Goal: Task Accomplishment & Management: Complete application form

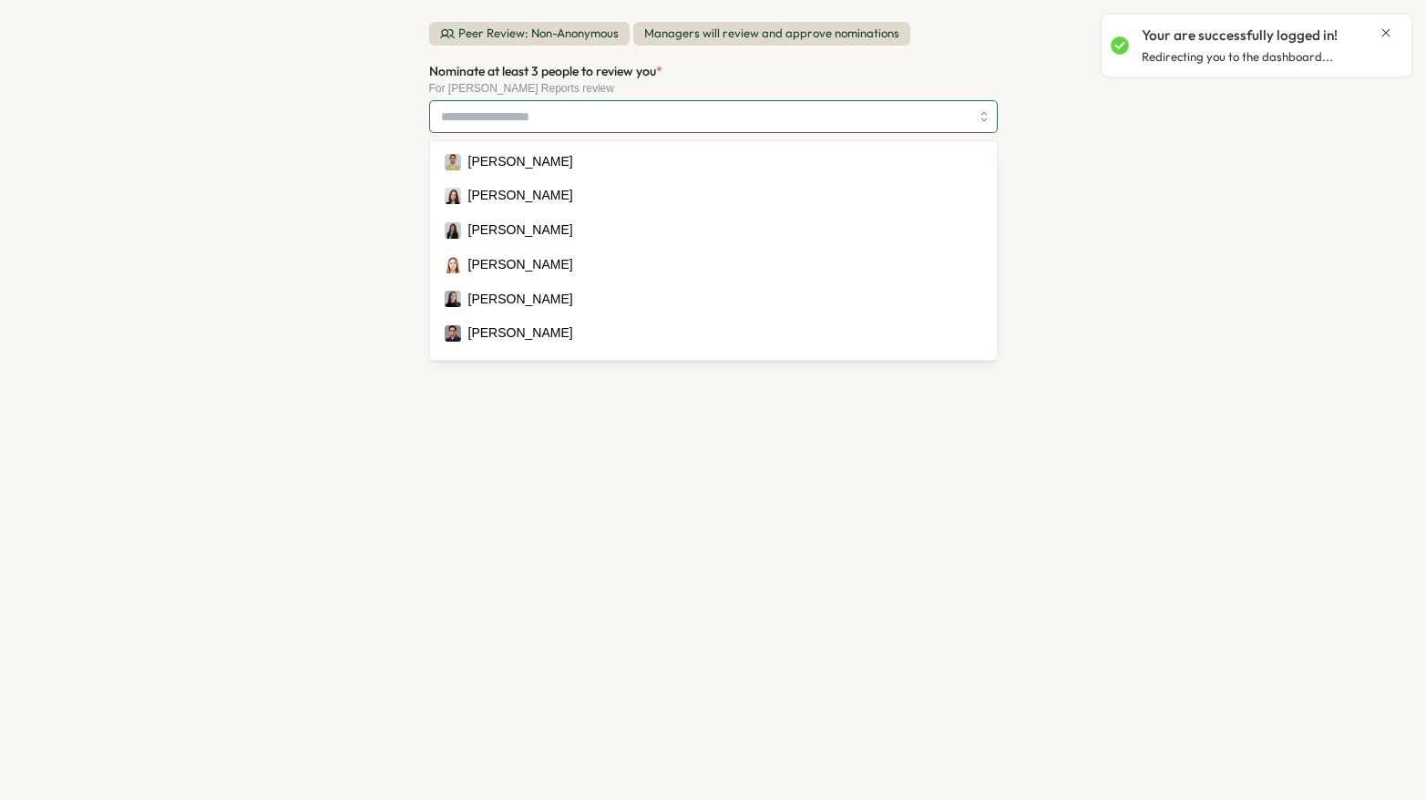
click at [518, 128] on input "Nominate at least 3 people to review you *" at bounding box center [705, 116] width 528 height 31
type input "*"
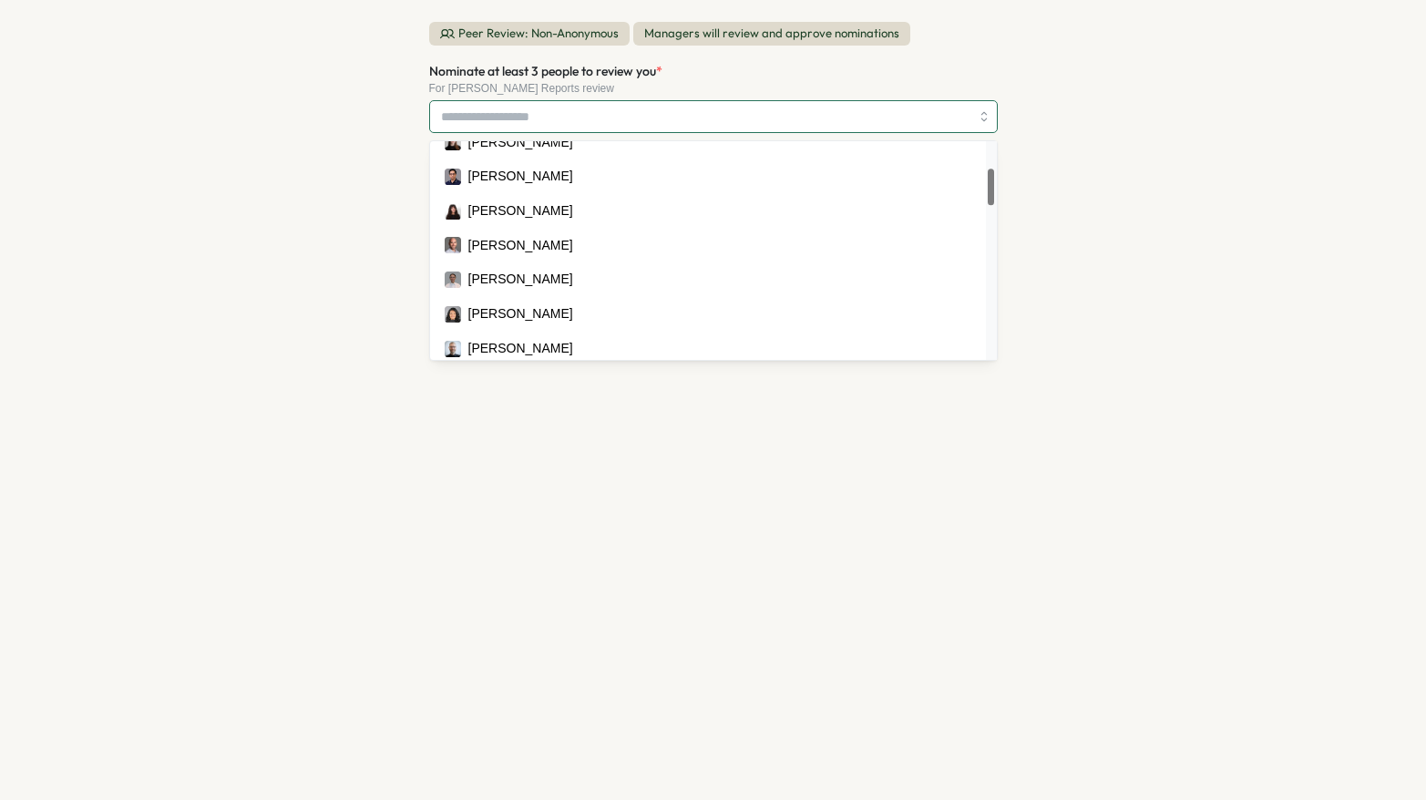
scroll to position [160, 0]
drag, startPoint x: 991, startPoint y: 149, endPoint x: 991, endPoint y: 176, distance: 26.4
click at [991, 176] on div at bounding box center [991, 187] width 6 height 36
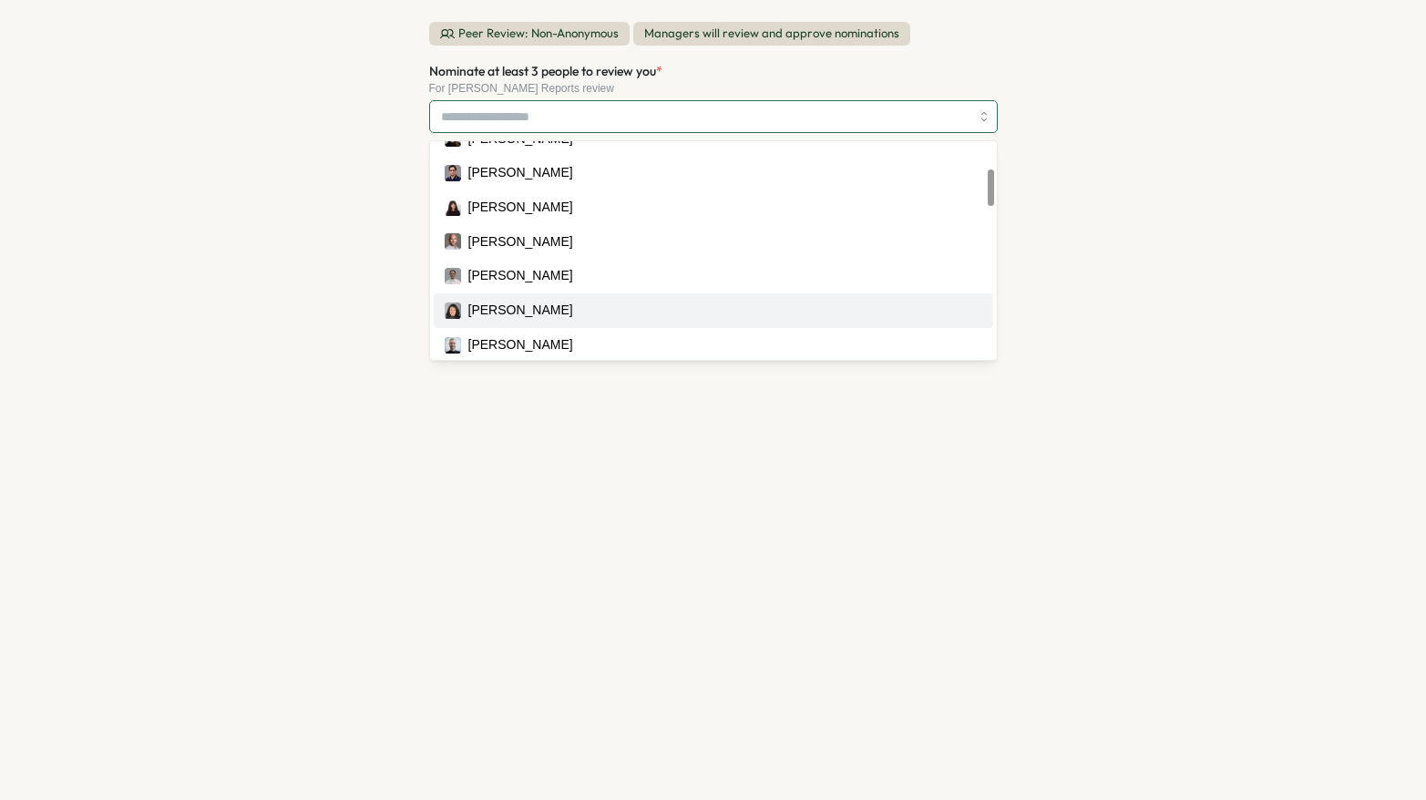
click at [694, 314] on div "[PERSON_NAME]" at bounding box center [714, 311] width 538 height 20
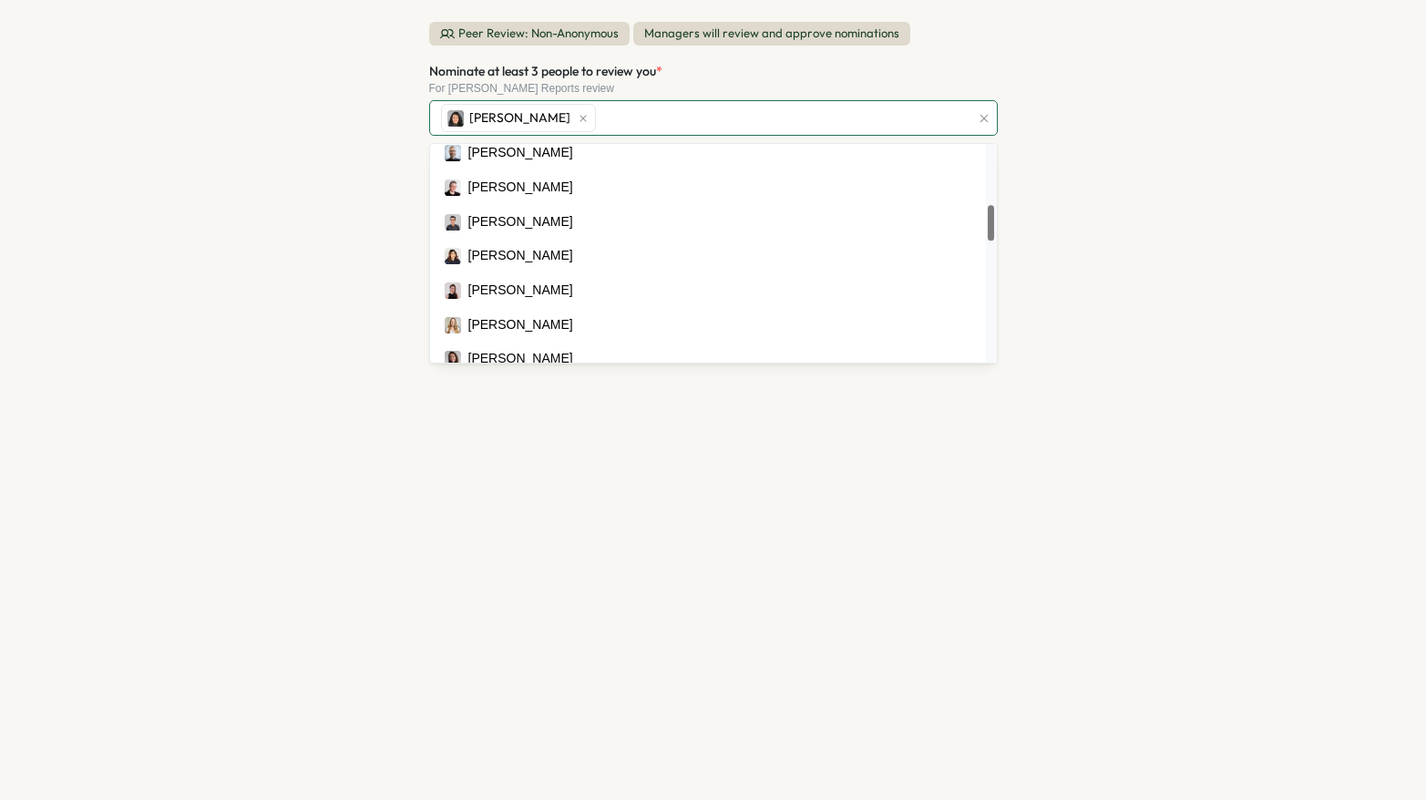
scroll to position [360, 0]
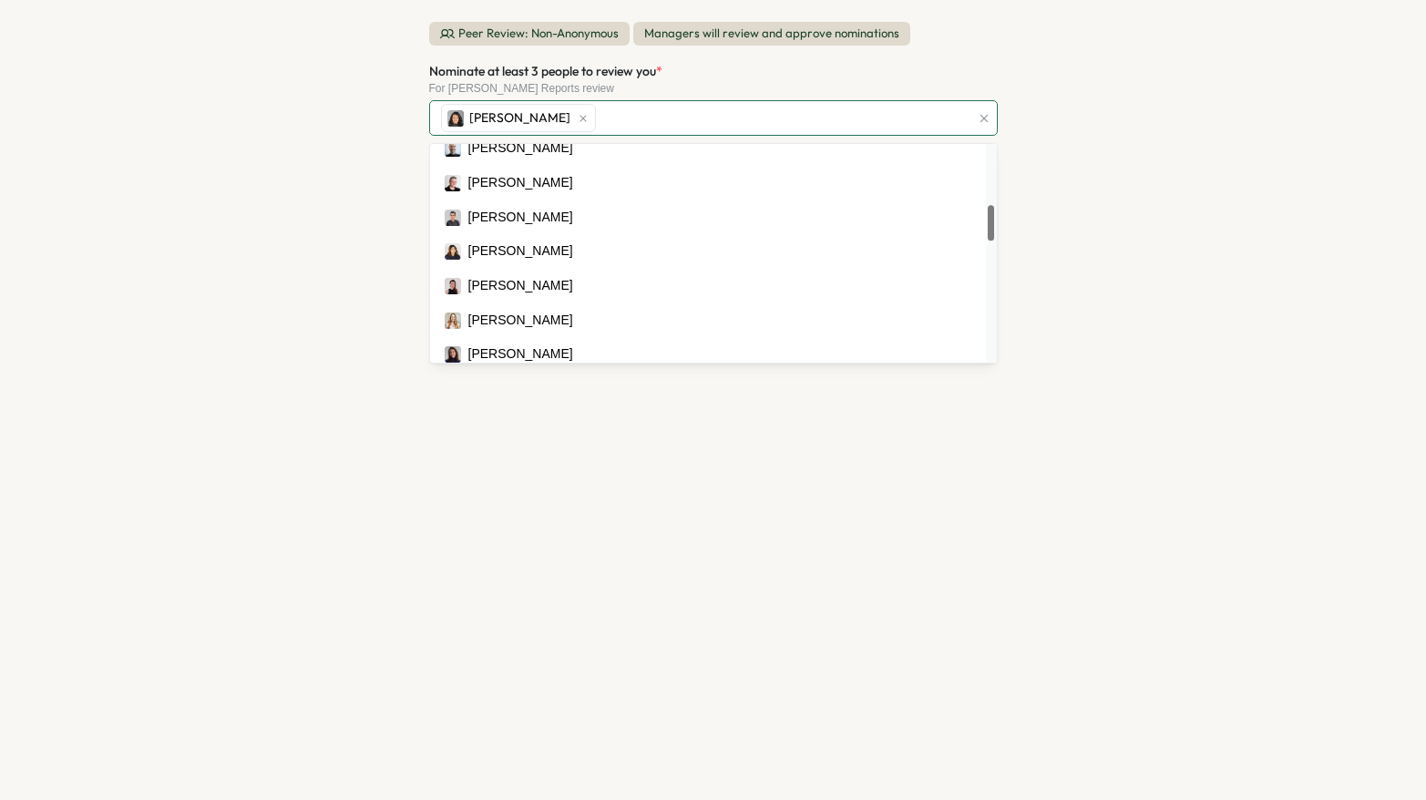
drag, startPoint x: 993, startPoint y: 191, endPoint x: 956, endPoint y: 223, distance: 49.1
click at [988, 223] on div at bounding box center [991, 223] width 6 height 36
click at [956, 223] on div "[PERSON_NAME]" at bounding box center [714, 218] width 538 height 20
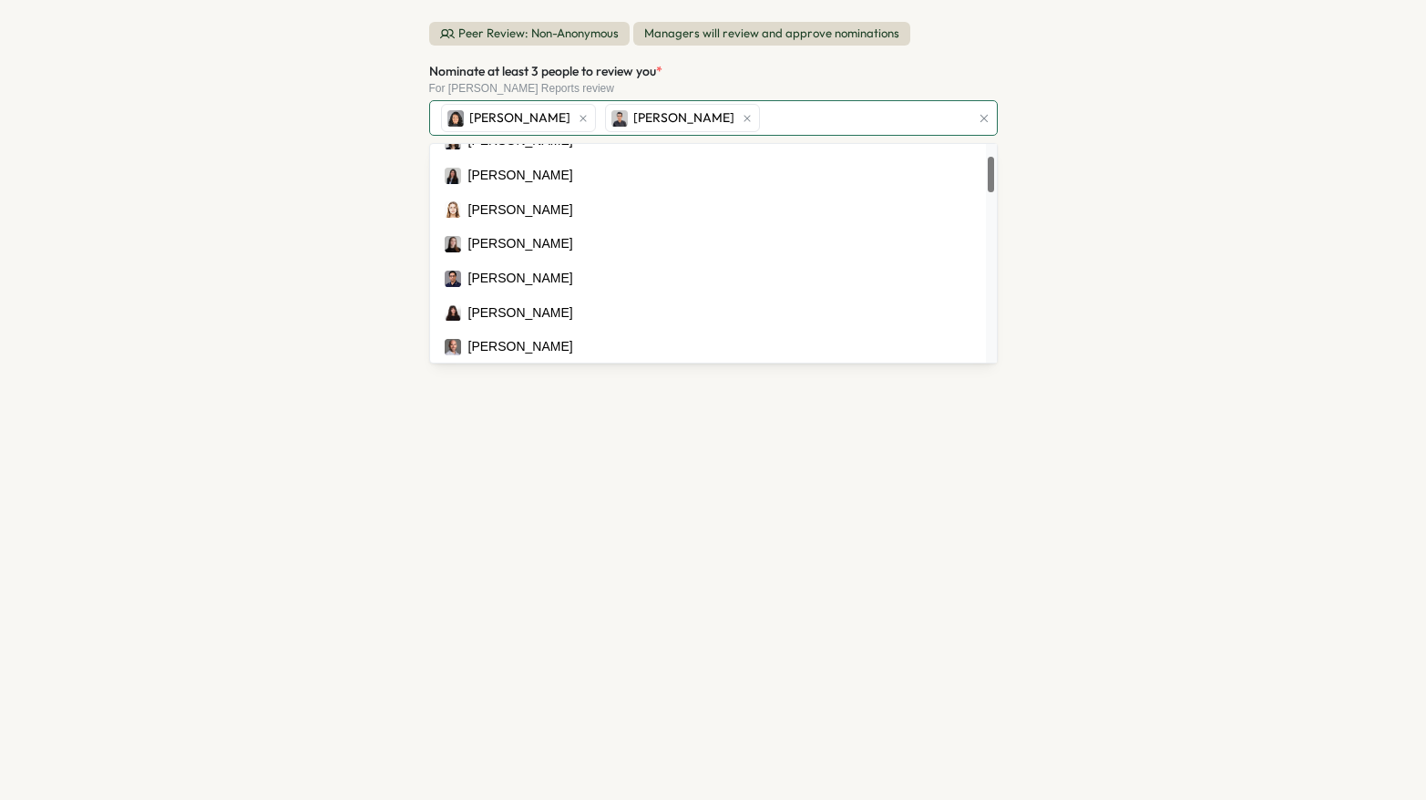
scroll to position [56, 0]
drag, startPoint x: 989, startPoint y: 224, endPoint x: 974, endPoint y: 175, distance: 51.6
click at [988, 175] on div at bounding box center [991, 174] width 6 height 36
click at [948, 205] on div "[PERSON_NAME]" at bounding box center [714, 212] width 538 height 20
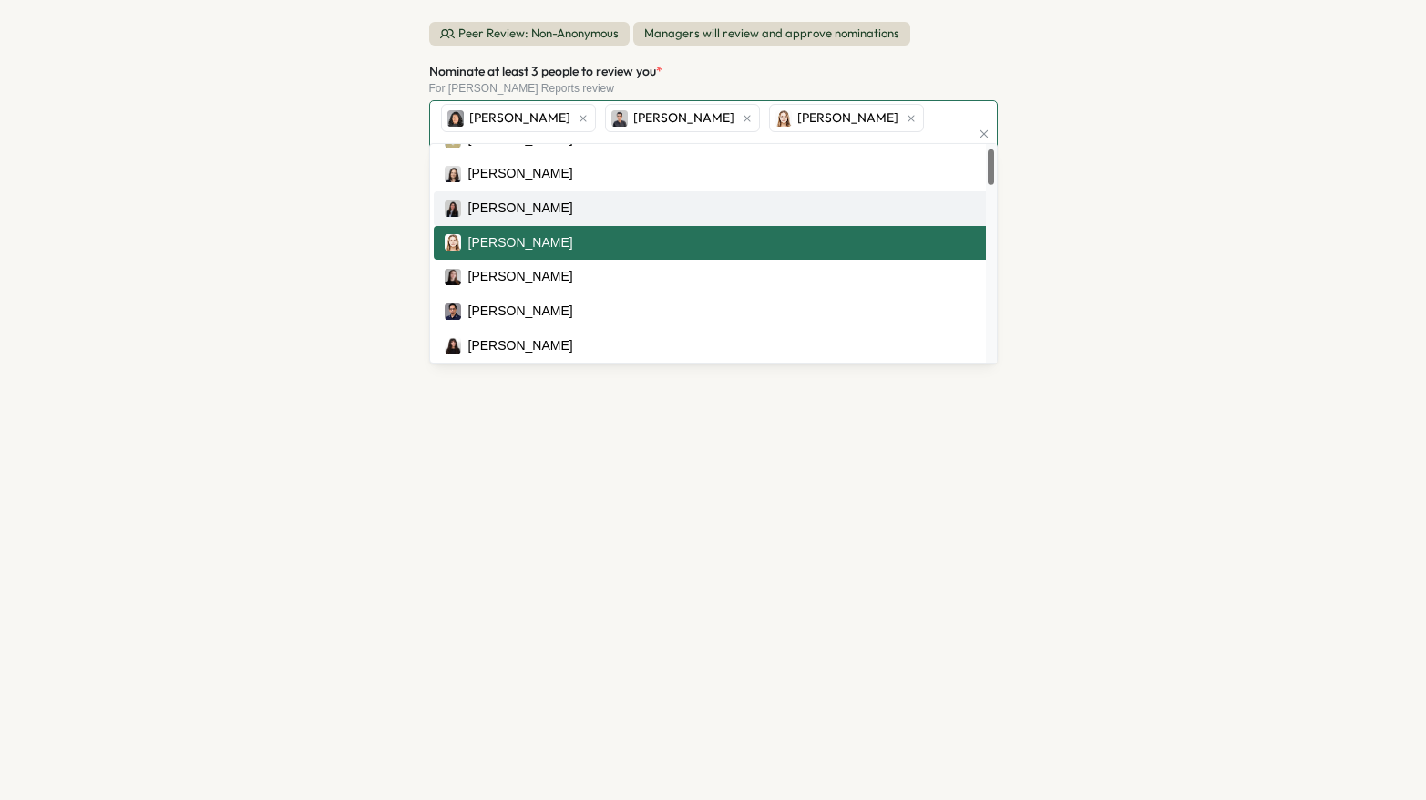
scroll to position [0, 0]
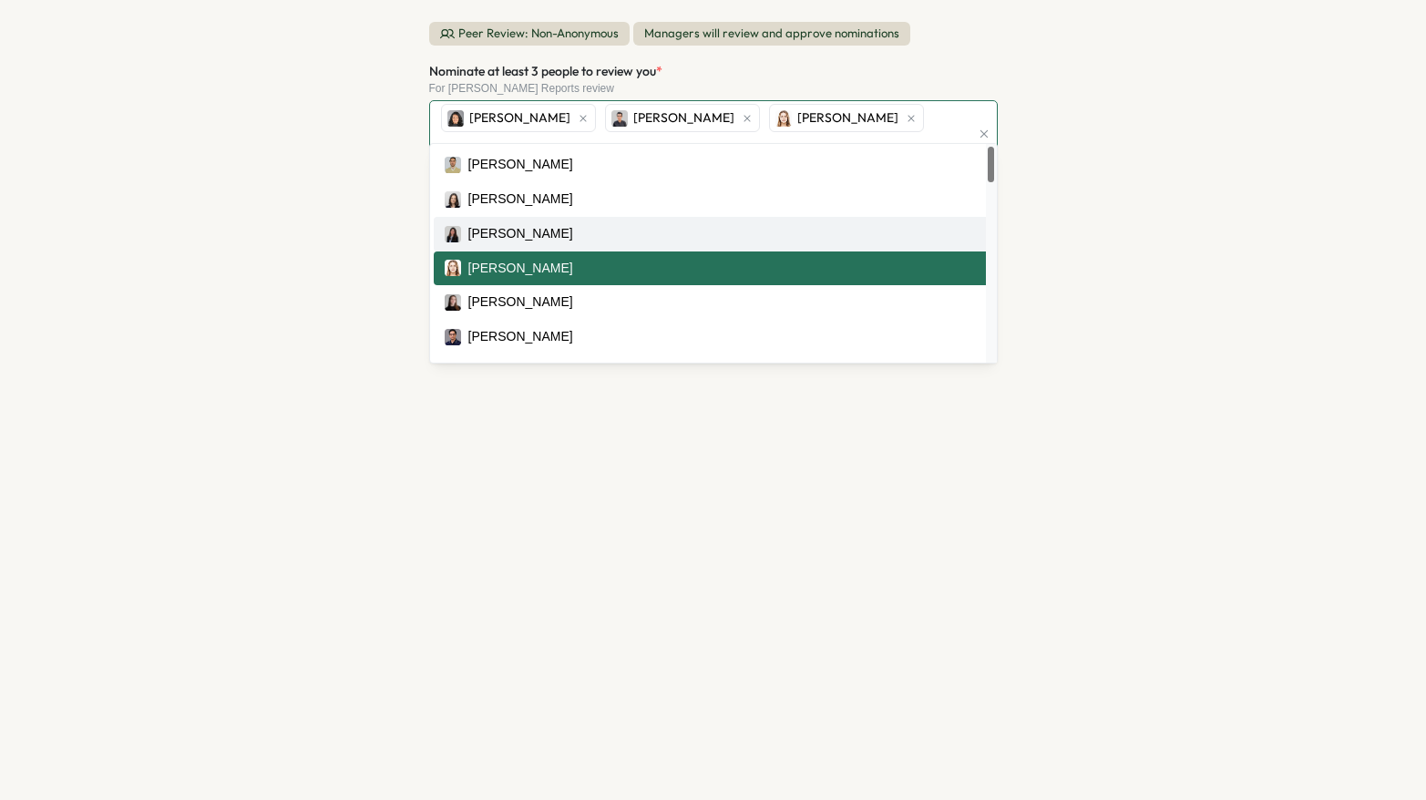
drag, startPoint x: 988, startPoint y: 176, endPoint x: 952, endPoint y: 160, distance: 39.6
click at [988, 160] on div at bounding box center [991, 165] width 6 height 36
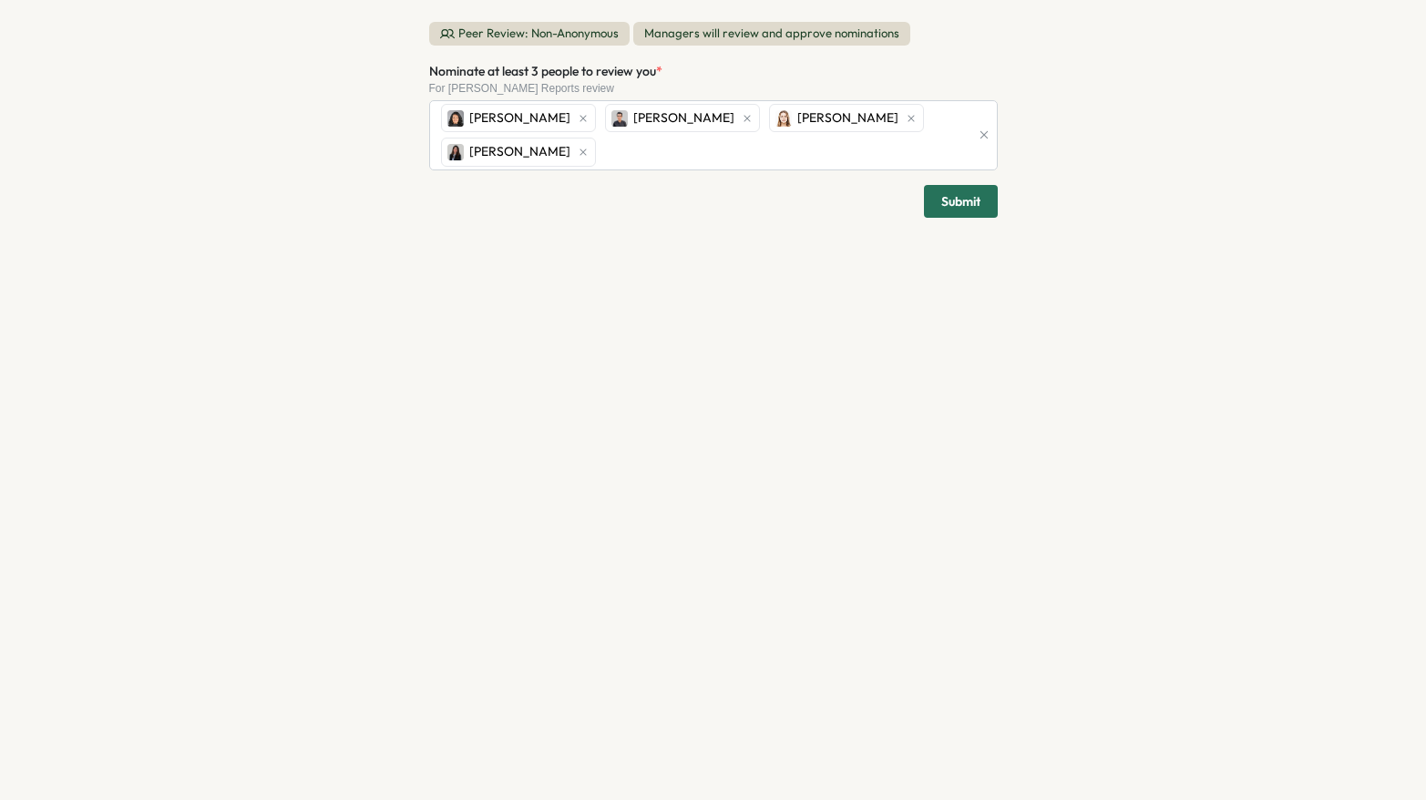
click at [1079, 198] on div "Peer Review: Non-Anonymous Managers will review and approve nominations Nominat…" at bounding box center [713, 400] width 1426 height 800
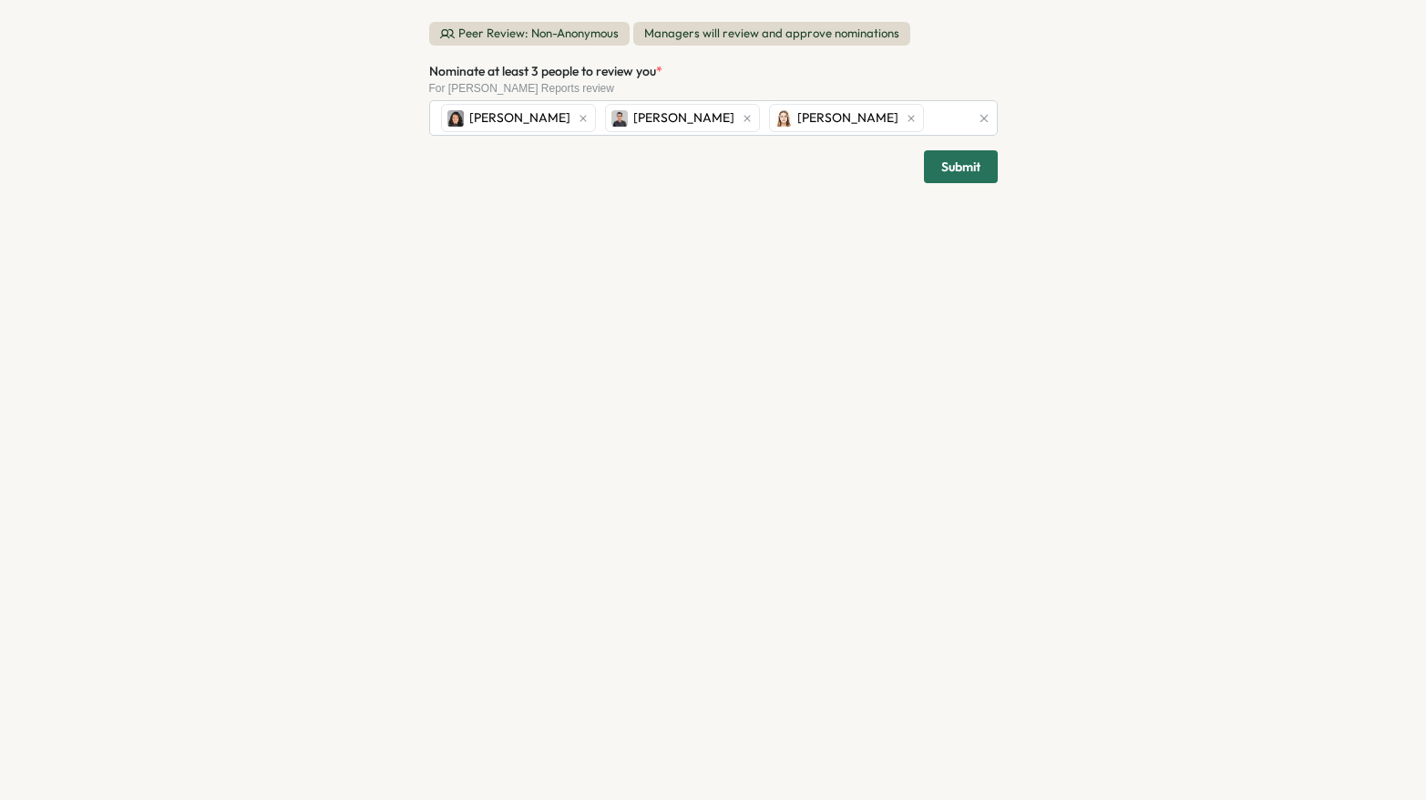
click at [948, 173] on span "Submit" at bounding box center [960, 166] width 39 height 31
